Goal: Task Accomplishment & Management: Use online tool/utility

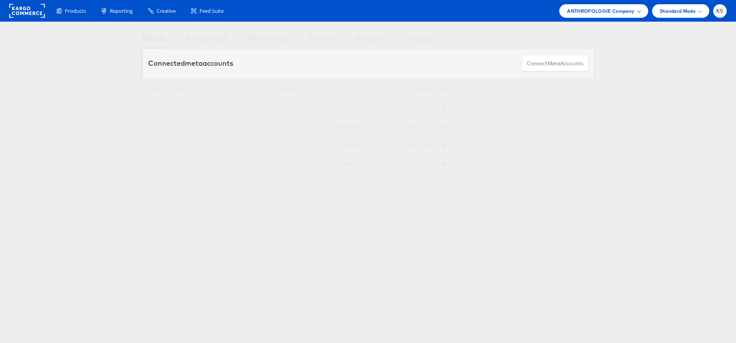
click at [622, 8] on span "ANTHROPOLOGIE Company" at bounding box center [600, 11] width 67 height 8
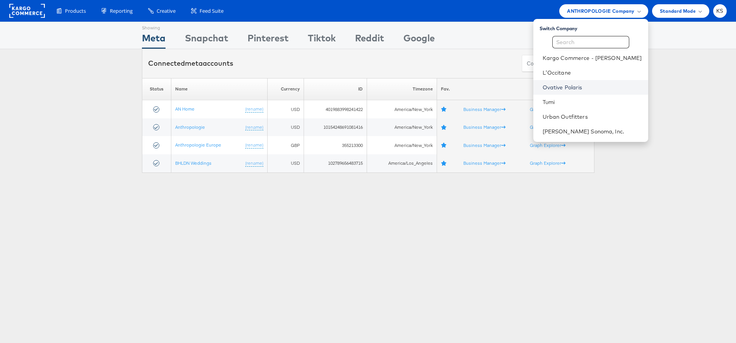
click at [585, 87] on link "Ovative Polaris" at bounding box center [592, 88] width 99 height 8
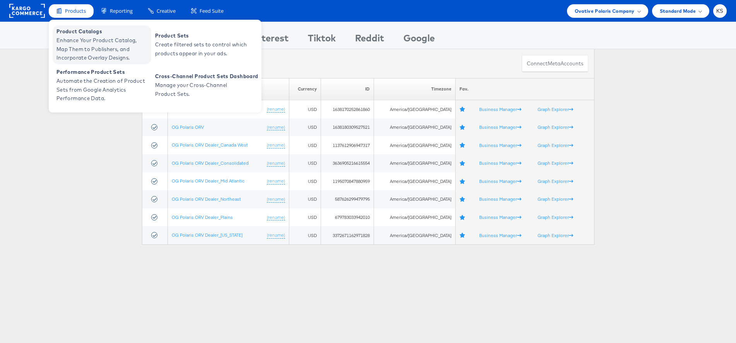
click at [95, 46] on span "Enhance Your Product Catalog, Map Them to Publishers, and Incorporate Overlay D…" at bounding box center [102, 49] width 93 height 26
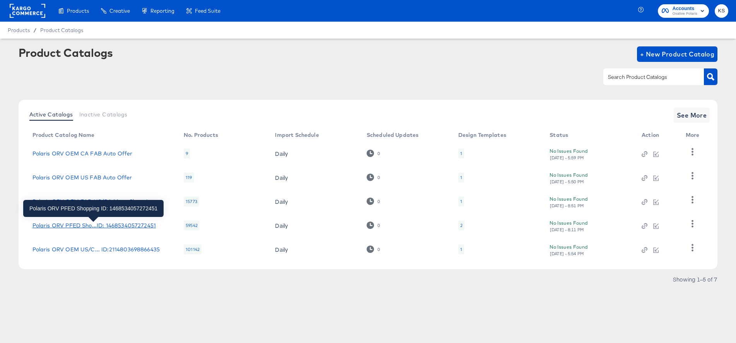
click at [113, 225] on div "Polaris ORV PFED Sho...ID: 1468534057272451" at bounding box center [94, 226] width 123 height 6
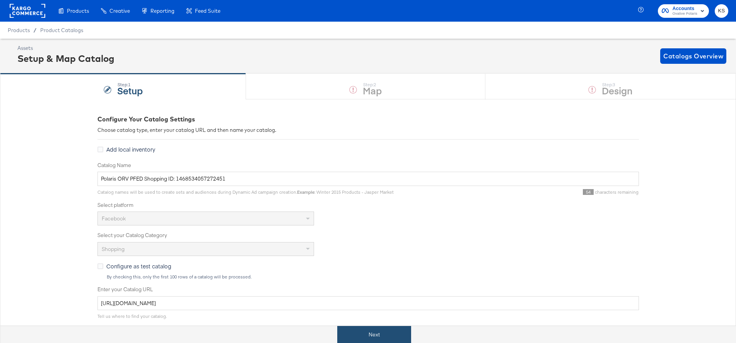
click at [363, 328] on button "Next" at bounding box center [374, 334] width 74 height 17
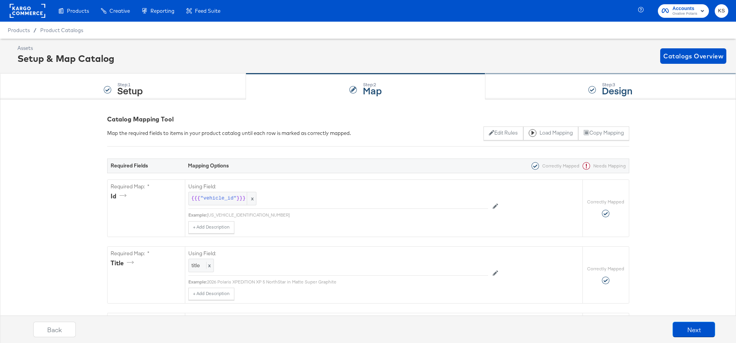
click at [524, 87] on div "Step: 3 Design" at bounding box center [611, 87] width 251 height 26
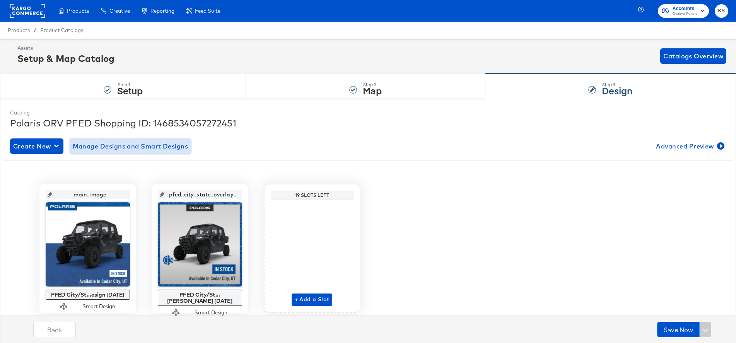
click at [127, 148] on span "Manage Designs and Smart Designs" at bounding box center [131, 146] width 116 height 11
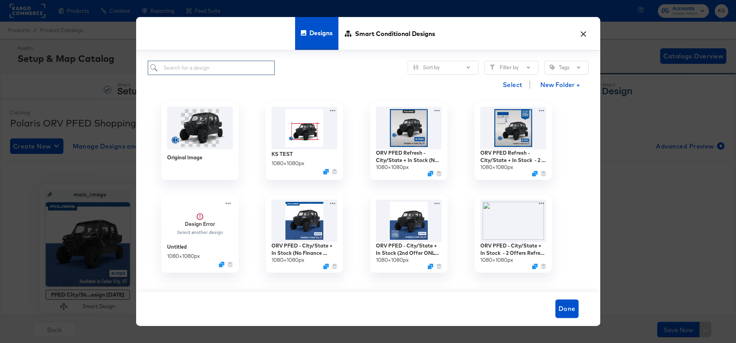
click at [194, 68] on input "search" at bounding box center [211, 68] width 127 height 14
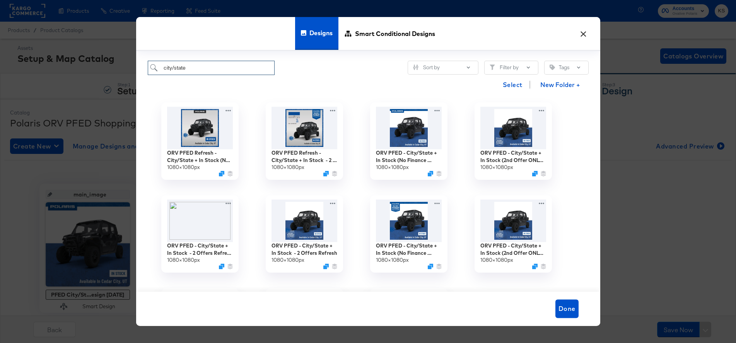
type input "city/state"
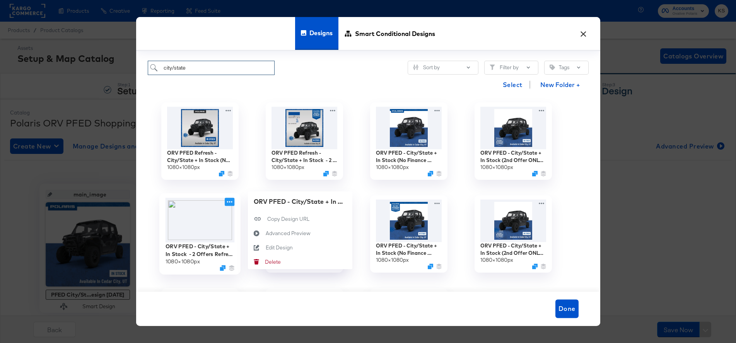
click at [228, 205] on icon at bounding box center [230, 202] width 10 height 8
click at [265, 248] on div "Edit Design Edit Design" at bounding box center [265, 248] width 0 height 0
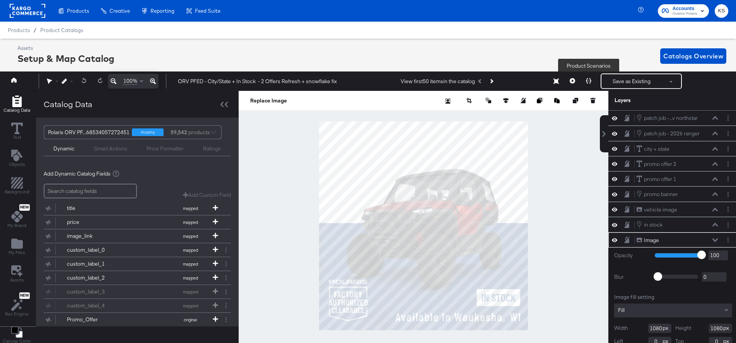
click at [587, 79] on icon at bounding box center [588, 80] width 5 height 5
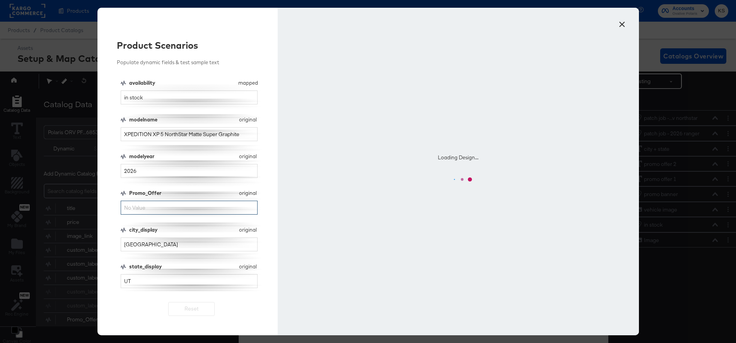
click at [148, 209] on input "Promo_Offer" at bounding box center [189, 208] width 137 height 14
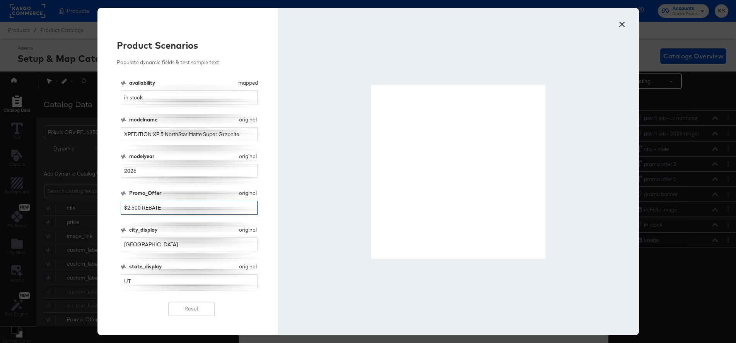
drag, startPoint x: 134, startPoint y: 206, endPoint x: 127, endPoint y: 205, distance: 7.0
click at [127, 205] on input "$2,500 REBATE" at bounding box center [189, 208] width 137 height 14
drag, startPoint x: 133, startPoint y: 205, endPoint x: 128, endPoint y: 205, distance: 5.0
click at [128, 205] on input "$4,000 REBATE" at bounding box center [189, 208] width 137 height 14
click at [129, 207] on input "$1,000 REBATE" at bounding box center [189, 208] width 137 height 14
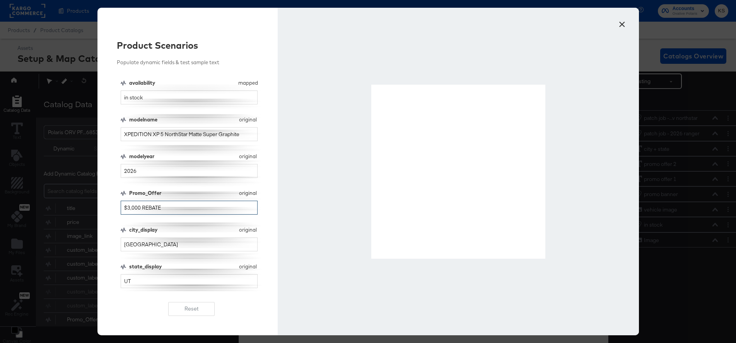
drag, startPoint x: 139, startPoint y: 205, endPoint x: 132, endPoint y: 205, distance: 7.4
click at [132, 205] on input "$3,000 REBATE" at bounding box center [189, 208] width 137 height 14
click at [128, 205] on input "$3,250 REBATE" at bounding box center [189, 208] width 137 height 14
drag, startPoint x: 139, startPoint y: 206, endPoint x: 126, endPoint y: 205, distance: 12.8
click at [126, 205] on input "$1,250 REBATE" at bounding box center [189, 208] width 137 height 14
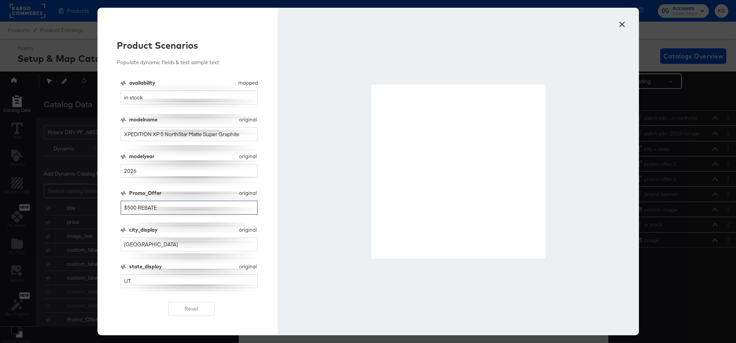
drag, startPoint x: 170, startPoint y: 206, endPoint x: 101, endPoint y: 204, distance: 68.5
click at [101, 204] on div "Product Scenarios Populate dynamic fields & test sample text availability mappe…" at bounding box center [188, 172] width 181 height 328
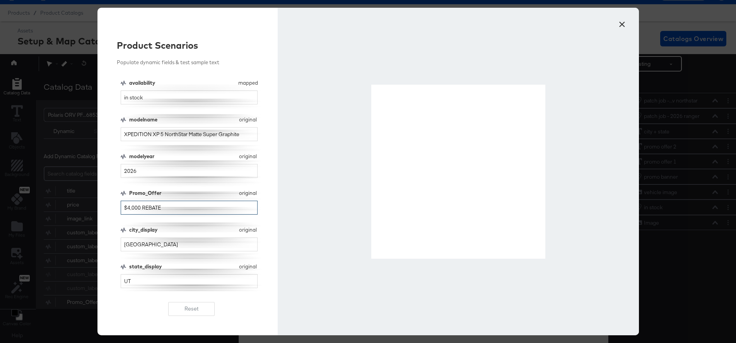
scroll to position [70, 0]
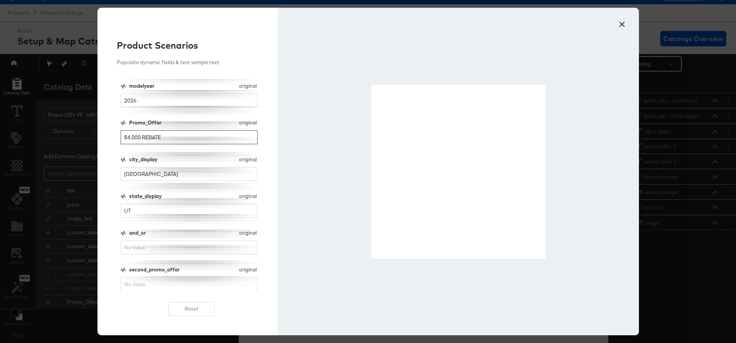
type input "$4,000 REBATE"
click at [146, 250] on input "and_or" at bounding box center [189, 248] width 137 height 14
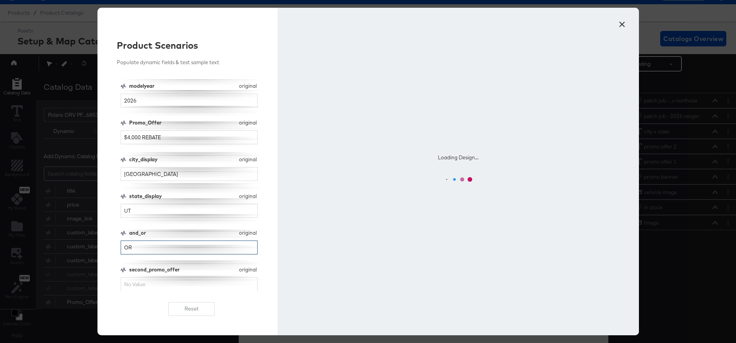
type input "OR"
click at [142, 284] on input "second_promo_offer" at bounding box center [189, 284] width 137 height 14
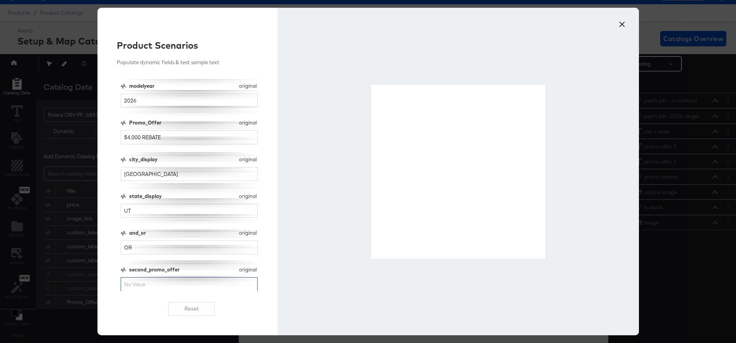
click at [142, 280] on input "second_promo_offer" at bounding box center [189, 284] width 137 height 14
click at [157, 288] on input "second_promo_offer" at bounding box center [189, 284] width 137 height 14
click at [173, 283] on input "second_promo_offer" at bounding box center [189, 284] width 137 height 14
click at [184, 283] on input "FINANCING AS LOW AS 0% APR FOR 36 MONTHS" at bounding box center [189, 284] width 137 height 14
drag, startPoint x: 192, startPoint y: 284, endPoint x: 183, endPoint y: 283, distance: 9.3
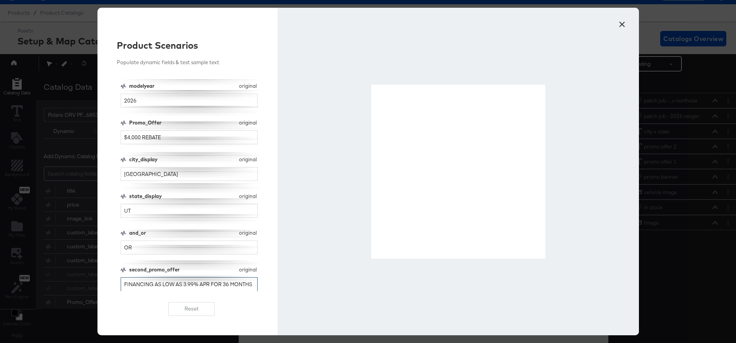
click at [183, 283] on input "FINANCING AS LOW AS 3.99% APR FOR 36 MONTHS" at bounding box center [189, 284] width 137 height 14
click at [184, 283] on input "FINANCING AS LOW AS 0.99% APR FOR 36 MONTHS" at bounding box center [189, 284] width 137 height 14
type input "FINANCING AS LOW AS 1.99% APR FOR 36 MONTHS"
click at [620, 22] on button "×" at bounding box center [623, 22] width 14 height 14
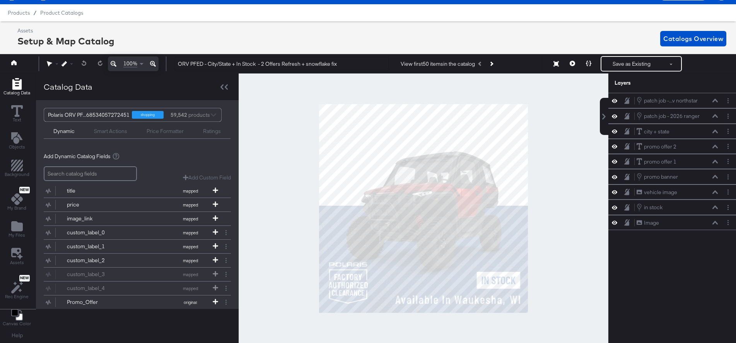
scroll to position [0, 0]
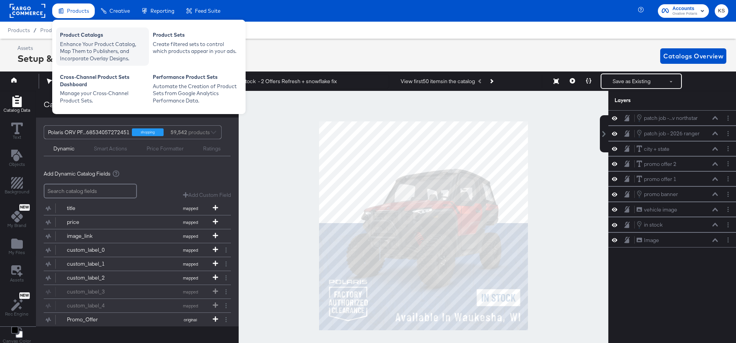
click at [74, 33] on div "Product Catalogs" at bounding box center [102, 35] width 85 height 9
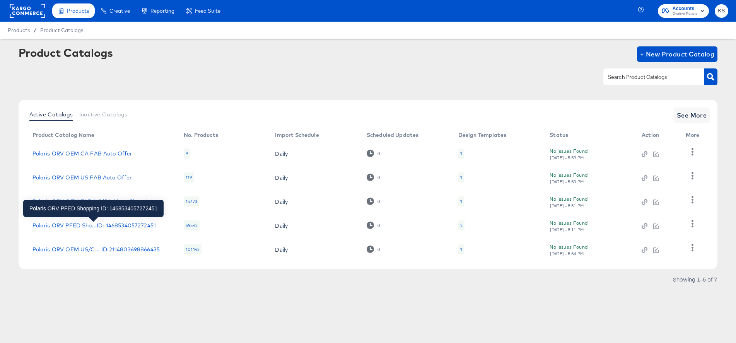
click at [119, 224] on div "Polaris ORV PFED Sho...ID: 1468534057272451" at bounding box center [94, 226] width 123 height 6
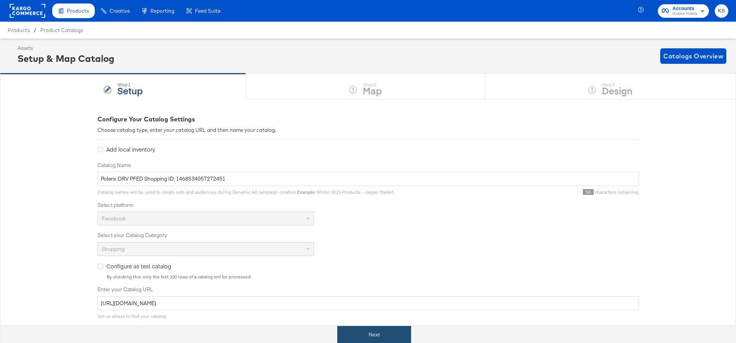
click at [397, 331] on button "Next" at bounding box center [374, 334] width 74 height 17
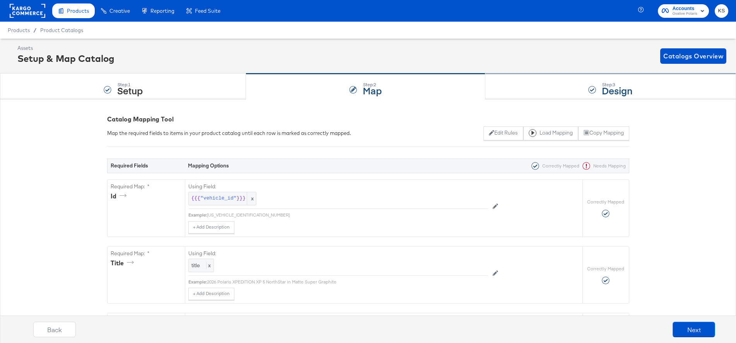
click at [567, 82] on div "Step: 3 Design" at bounding box center [611, 87] width 251 height 26
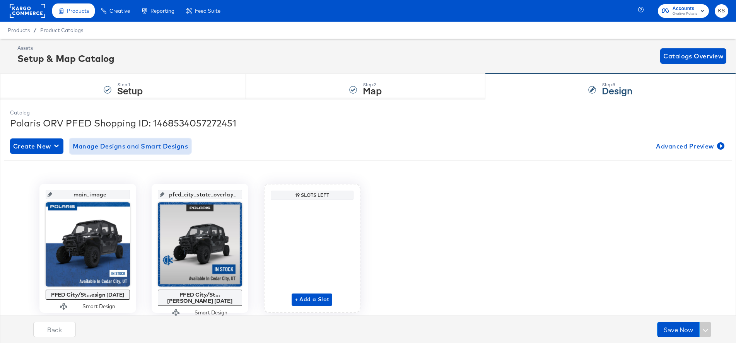
click at [123, 145] on span "Manage Designs and Smart Designs" at bounding box center [131, 146] width 116 height 11
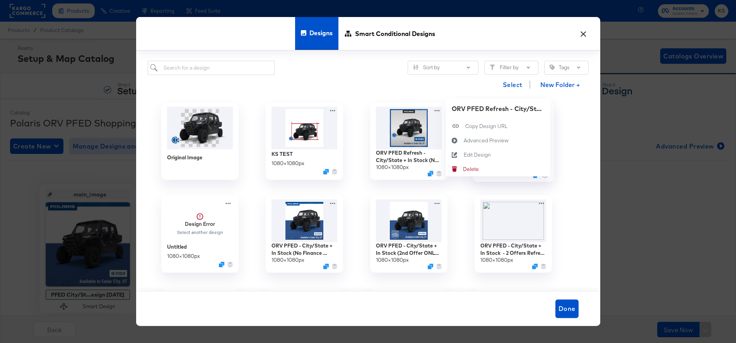
click at [544, 109] on div "ORV PFED Refresh - City/State + In Stock - 2 Offers Refresh 1080 × 1080 px ORV …" at bounding box center [513, 141] width 104 height 93
click at [464, 155] on div "Edit Design Edit Design" at bounding box center [464, 155] width 0 height 0
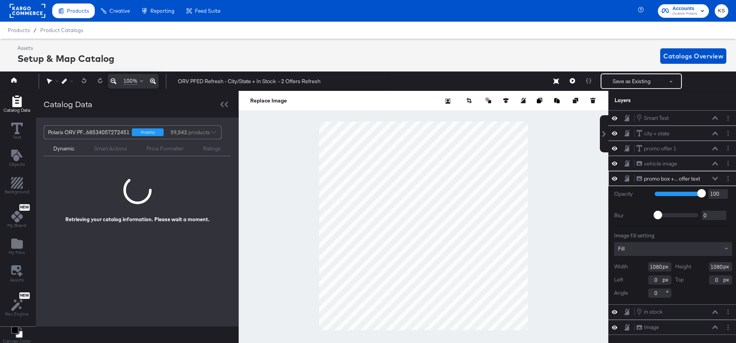
scroll to position [0, 2]
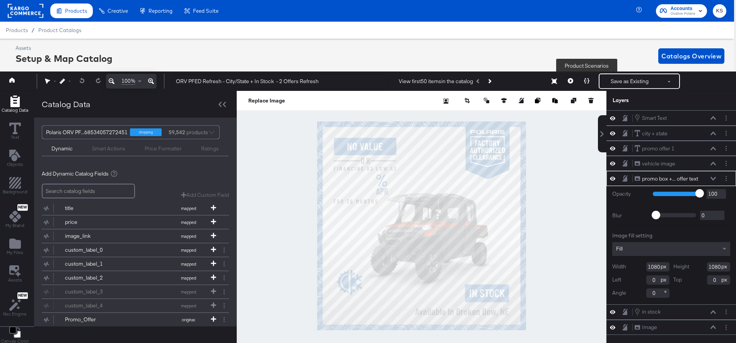
click at [587, 75] on button at bounding box center [587, 81] width 16 height 15
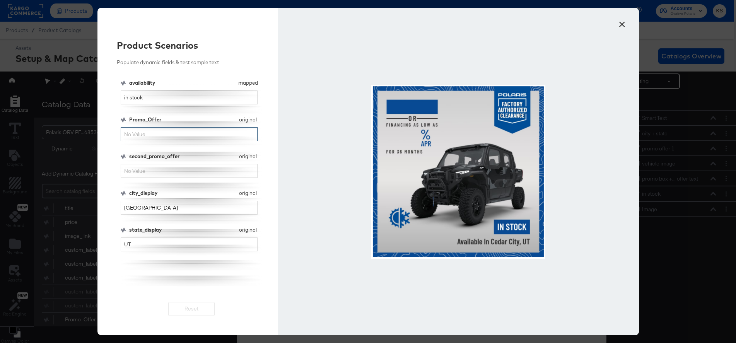
click at [167, 133] on input "Promo_Offer" at bounding box center [189, 134] width 137 height 14
drag, startPoint x: 133, startPoint y: 133, endPoint x: 127, endPoint y: 132, distance: 5.8
click at [127, 132] on input "$2,500 REBATE" at bounding box center [189, 134] width 137 height 14
click at [129, 134] on input "$1,000 REBATE" at bounding box center [189, 134] width 137 height 14
drag, startPoint x: 138, startPoint y: 133, endPoint x: 127, endPoint y: 132, distance: 10.9
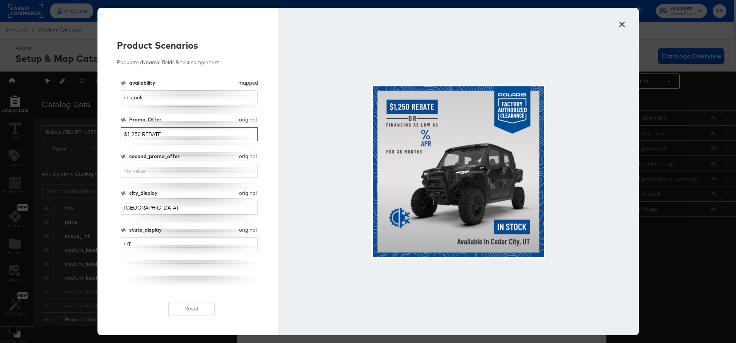
click at [127, 132] on input "$1,250 REBATE" at bounding box center [189, 134] width 137 height 14
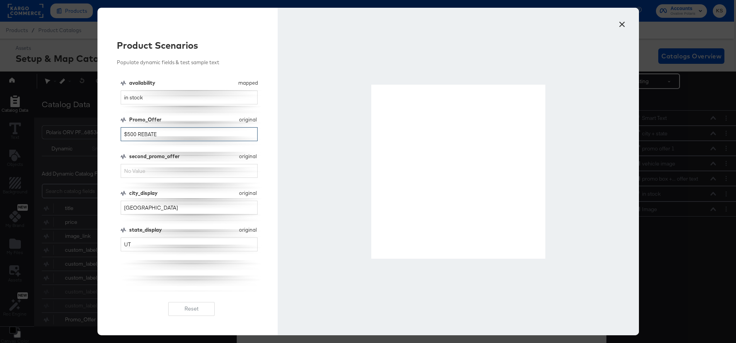
drag, startPoint x: 135, startPoint y: 134, endPoint x: 128, endPoint y: 134, distance: 7.0
click at [128, 134] on input "$500 REBATE" at bounding box center [189, 134] width 137 height 14
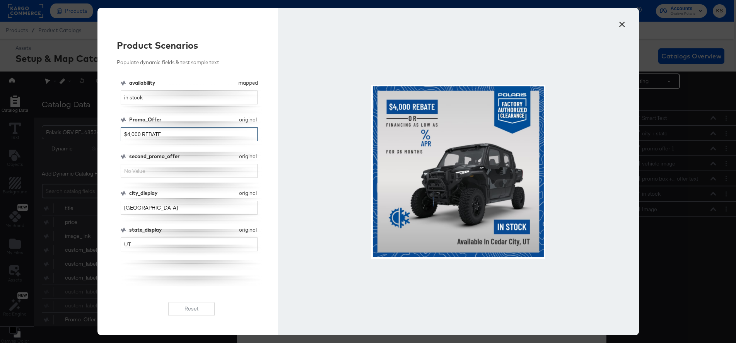
type input "$4,000 REBATE"
click at [228, 179] on div "availability mapped availability in stock Promo_Offer original Promo_Offer $4,0…" at bounding box center [192, 185] width 142 height 212
click at [225, 169] on input "second_promo_offer" at bounding box center [189, 171] width 137 height 14
click at [186, 170] on input "FINANCING AS LOW AS 0% APR FOR 36 MONTHS" at bounding box center [189, 171] width 137 height 14
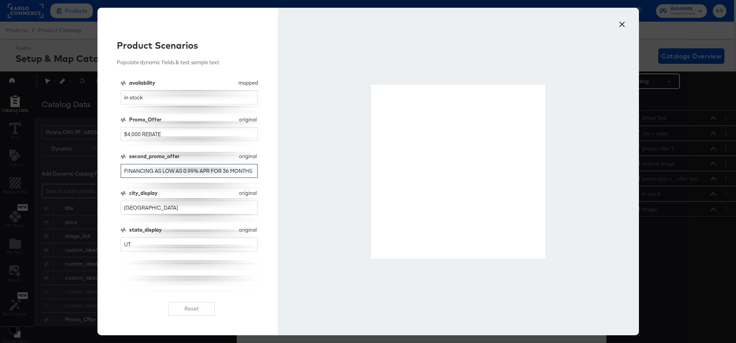
click at [185, 169] on input "FINANCING AS LOW AS 0.99% APR FOR 36 MONTHS" at bounding box center [189, 171] width 137 height 14
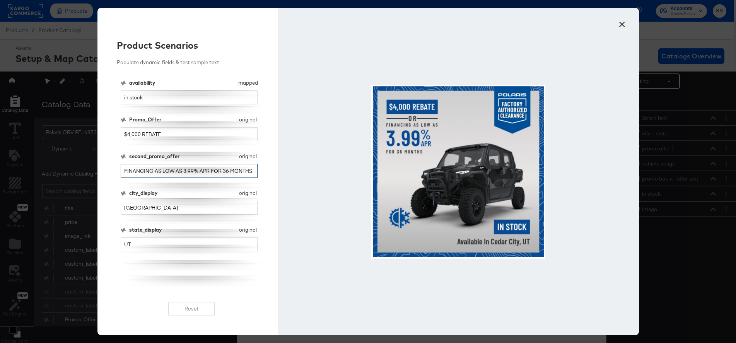
drag, startPoint x: 192, startPoint y: 171, endPoint x: 182, endPoint y: 169, distance: 10.1
click at [182, 169] on input "FINANCING AS LOW AS 3.99% APR FOR 36 MONTHS" at bounding box center [189, 171] width 137 height 14
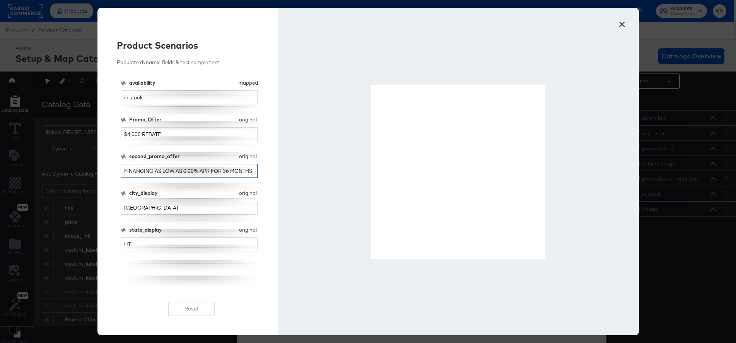
type input "FINANCING AS LOW AS 0.00% APR FOR 36 MONTHS"
click at [620, 25] on button "×" at bounding box center [623, 22] width 14 height 14
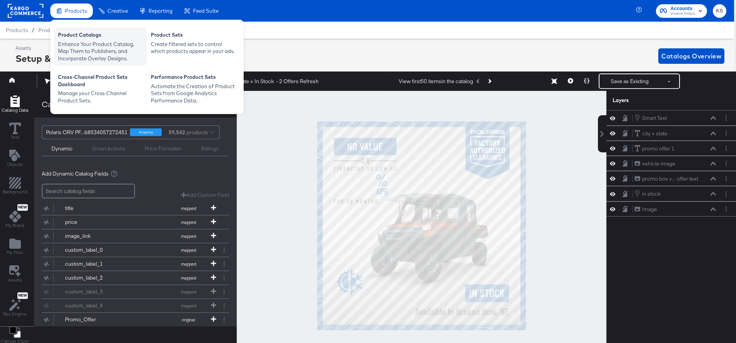
click at [76, 55] on div "Enhance Your Product Catalog, Map Them to Publishers, and Incorporate Overlay D…" at bounding box center [100, 52] width 85 height 22
